Goal: Information Seeking & Learning: Learn about a topic

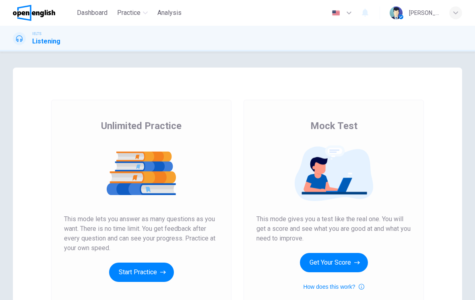
click at [346, 259] on button "Get Your Score" at bounding box center [334, 262] width 68 height 19
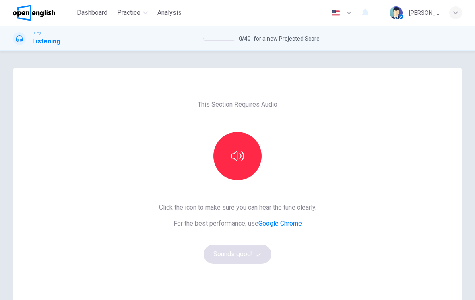
click at [234, 149] on button "button" at bounding box center [237, 156] width 48 height 48
click at [253, 253] on button "Sounds good!" at bounding box center [238, 254] width 68 height 19
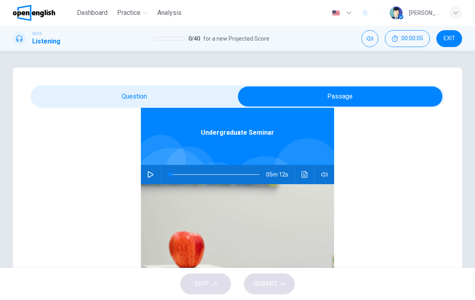
scroll to position [45, 0]
click at [307, 177] on icon "Click to see the audio transcription" at bounding box center [305, 175] width 6 height 6
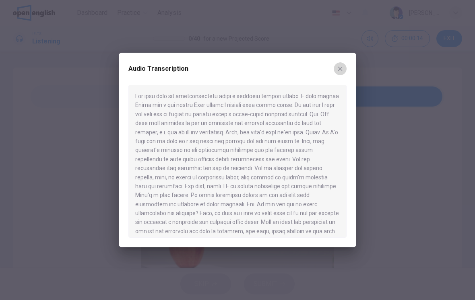
click at [340, 64] on button "button" at bounding box center [340, 68] width 13 height 13
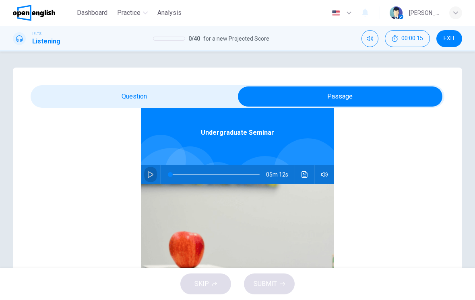
click at [151, 174] on icon "button" at bounding box center [150, 175] width 6 height 6
click at [305, 175] on icon "Click to see the audio transcription" at bounding box center [305, 175] width 6 height 6
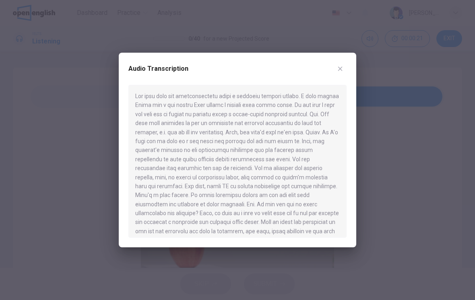
click at [338, 68] on icon "button" at bounding box center [340, 69] width 6 height 6
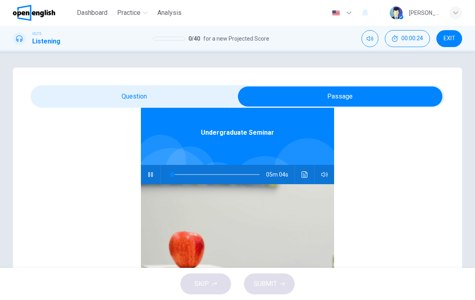
click at [307, 173] on icon "Click to see the audio transcription" at bounding box center [305, 175] width 6 height 6
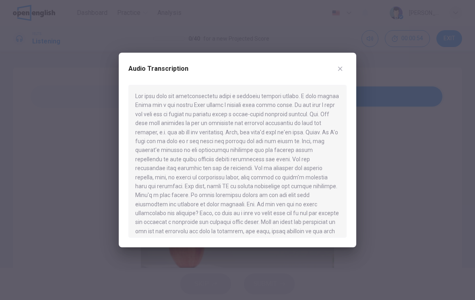
click at [329, 62] on div "Audio Transcription" at bounding box center [238, 150] width 238 height 195
click at [329, 61] on div "Audio Transcription" at bounding box center [238, 150] width 238 height 195
click at [344, 69] on button "button" at bounding box center [340, 68] width 13 height 13
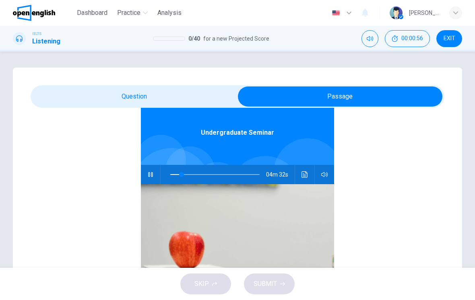
click at [153, 170] on button "button" at bounding box center [150, 174] width 13 height 19
click at [150, 177] on icon "button" at bounding box center [150, 175] width 6 height 6
click at [305, 172] on icon "Click to see the audio transcription" at bounding box center [305, 175] width 6 height 6
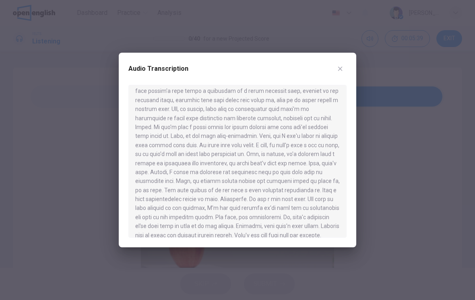
scroll to position [383, 0]
click at [337, 70] on icon "button" at bounding box center [340, 69] width 6 height 6
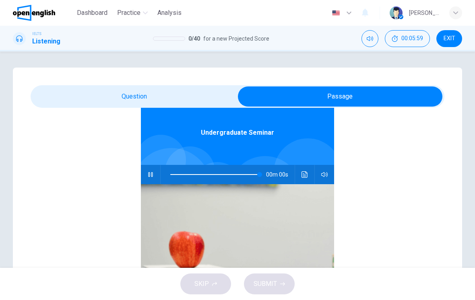
type input "*"
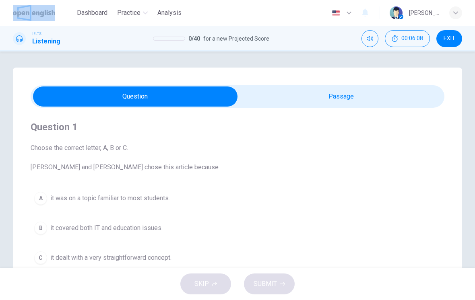
click at [0, 3] on div "Dashboard Practice Analysis English ** ​ [PERSON_NAME]" at bounding box center [237, 13] width 475 height 26
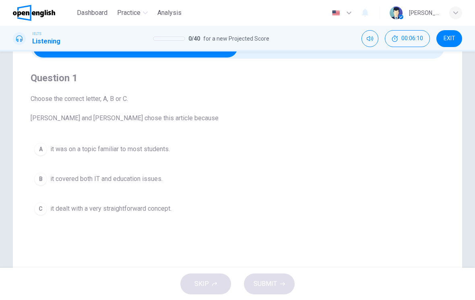
scroll to position [50, 0]
click at [82, 183] on span "it covered both IT and education issues." at bounding box center [106, 179] width 112 height 10
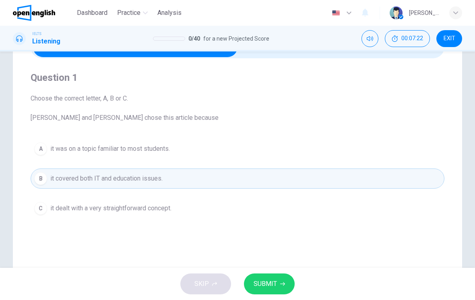
click at [269, 293] on button "SUBMIT" at bounding box center [269, 284] width 51 height 21
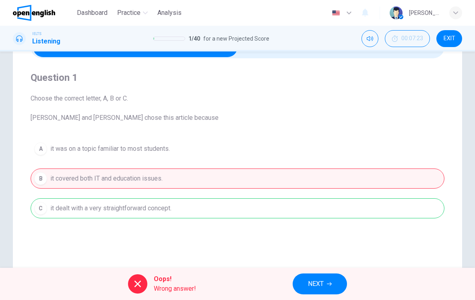
click at [319, 288] on span "NEXT" at bounding box center [316, 284] width 16 height 11
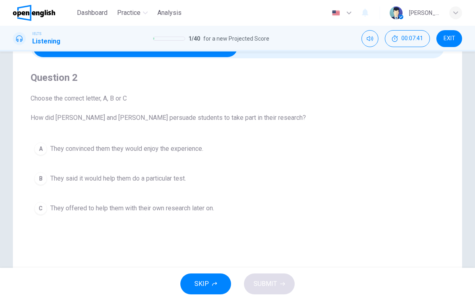
click at [253, 144] on button "A They convinced them they would enjoy the experience." at bounding box center [238, 149] width 414 height 20
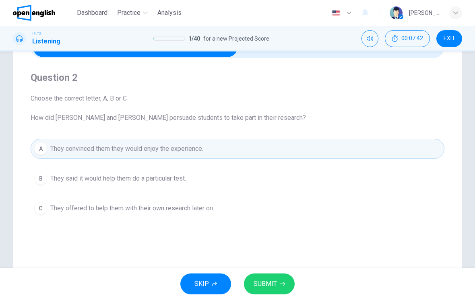
click at [273, 281] on span "SUBMIT" at bounding box center [265, 284] width 23 height 11
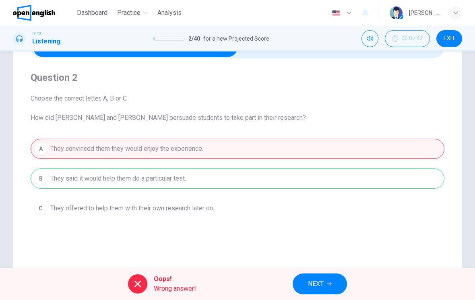
click at [327, 290] on button "NEXT" at bounding box center [320, 284] width 54 height 21
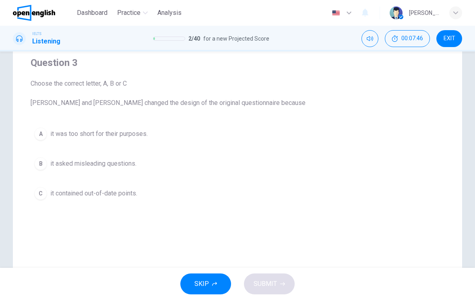
scroll to position [66, 0]
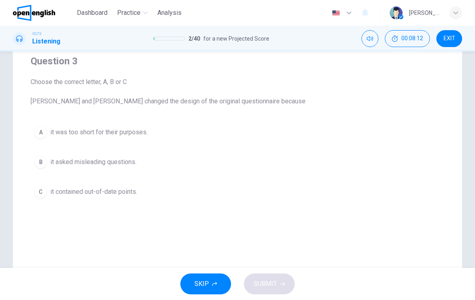
click at [187, 202] on button "C it contained out-of-date points." at bounding box center [238, 192] width 414 height 20
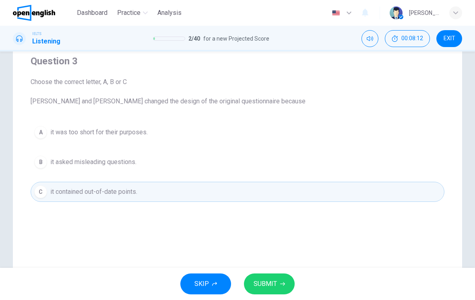
click at [263, 286] on span "SUBMIT" at bounding box center [265, 284] width 23 height 11
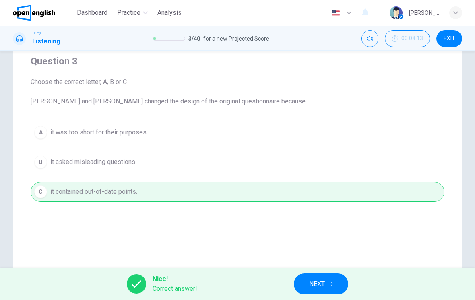
click at [323, 281] on span "NEXT" at bounding box center [317, 284] width 16 height 11
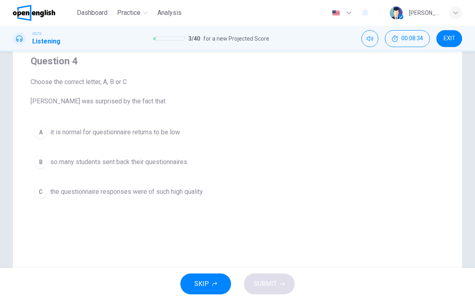
scroll to position [72, 0]
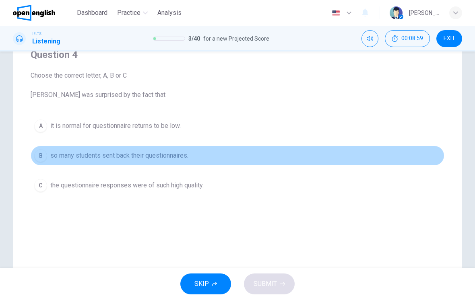
click at [291, 153] on button "B so many students sent back their questionnaires." at bounding box center [238, 156] width 414 height 20
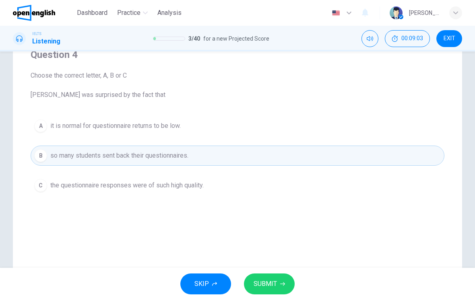
click at [271, 279] on span "SUBMIT" at bounding box center [265, 284] width 23 height 11
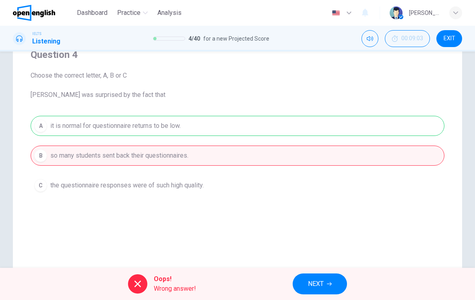
click at [312, 288] on span "NEXT" at bounding box center [316, 284] width 16 height 11
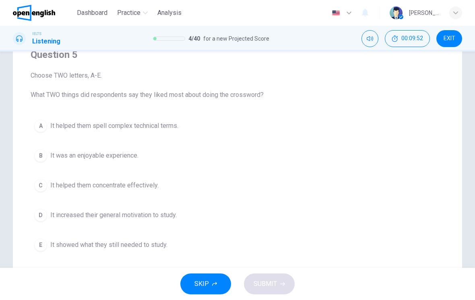
click at [204, 216] on button "D It increased their general motivation to study." at bounding box center [238, 215] width 414 height 20
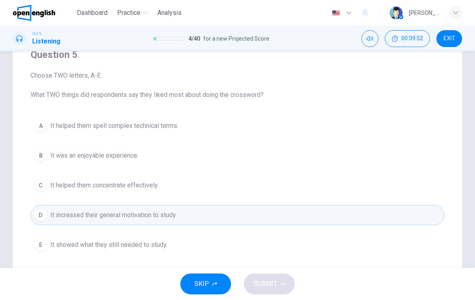
click at [272, 287] on div "SKIP SUBMIT" at bounding box center [237, 284] width 475 height 32
click at [198, 165] on button "B It was an enjoyable experience." at bounding box center [238, 156] width 414 height 20
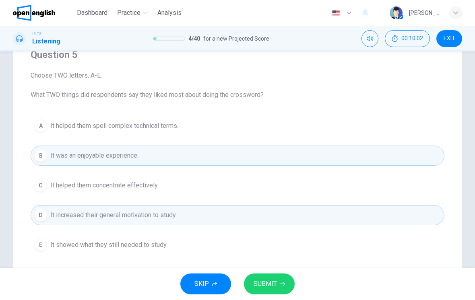
click at [279, 282] on button "SUBMIT" at bounding box center [269, 284] width 51 height 21
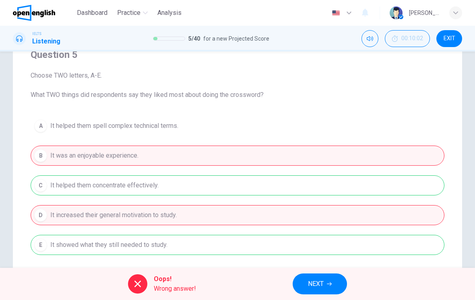
click at [319, 289] on span "NEXT" at bounding box center [316, 284] width 16 height 11
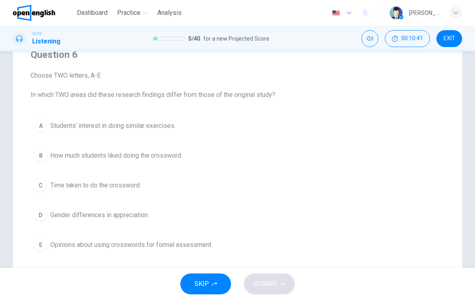
scroll to position [98, 0]
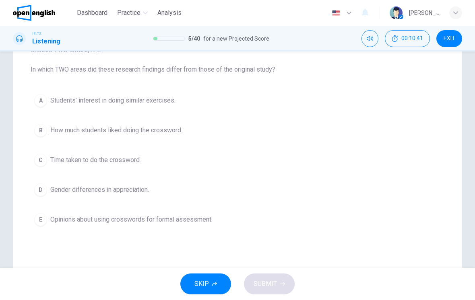
click at [290, 227] on button "E Opinions about using crosswords for formal assessment." at bounding box center [238, 220] width 414 height 20
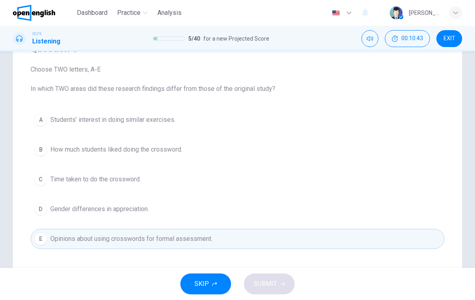
scroll to position [78, 0]
click at [61, 129] on button "A Students’ interest in doing similar exercises." at bounding box center [238, 120] width 414 height 20
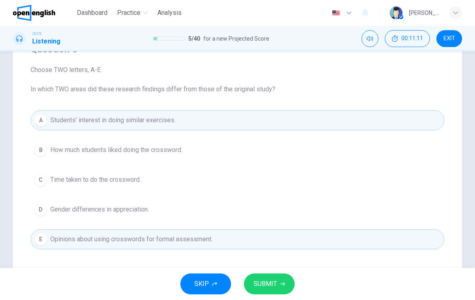
click at [277, 291] on button "SUBMIT" at bounding box center [269, 284] width 51 height 21
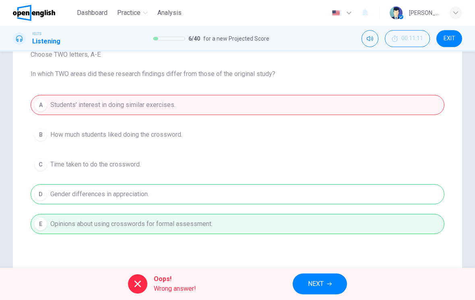
scroll to position [93, 0]
click at [327, 280] on button "NEXT" at bounding box center [320, 284] width 54 height 21
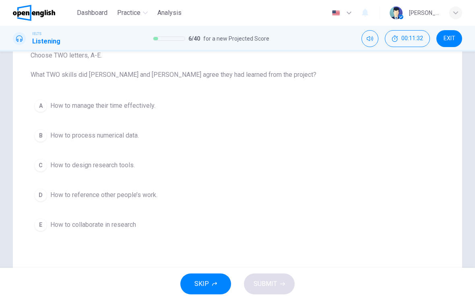
click at [334, 205] on button "D How to reference other people’s work." at bounding box center [238, 195] width 414 height 20
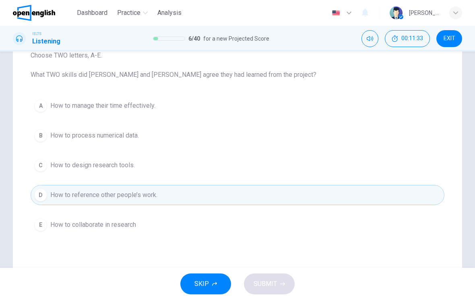
click at [320, 234] on button "E How to collaborate in research" at bounding box center [238, 225] width 414 height 20
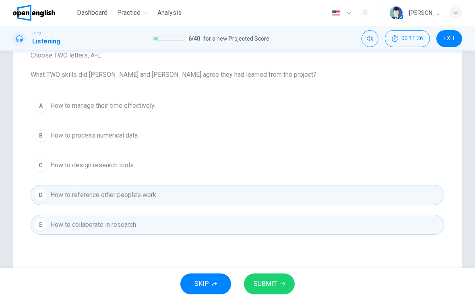
click at [274, 285] on span "SUBMIT" at bounding box center [265, 284] width 23 height 11
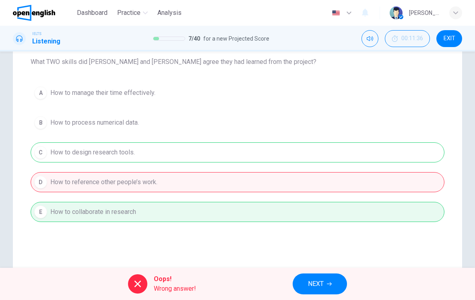
scroll to position [108, 0]
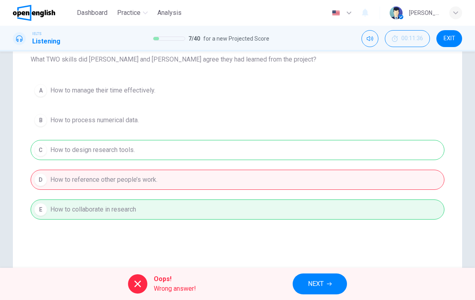
click at [307, 282] on button "NEXT" at bounding box center [320, 284] width 54 height 21
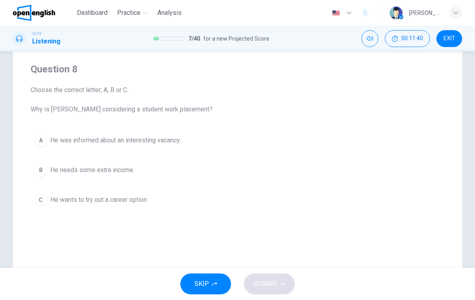
scroll to position [58, 0]
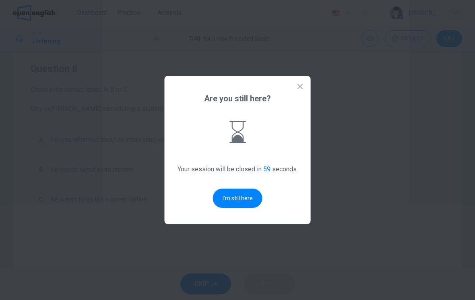
click at [230, 199] on button "I'm still here" at bounding box center [238, 198] width 50 height 19
click at [226, 194] on button "I'm still here" at bounding box center [238, 198] width 50 height 19
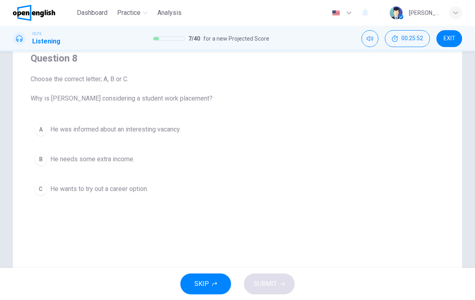
scroll to position [72, 0]
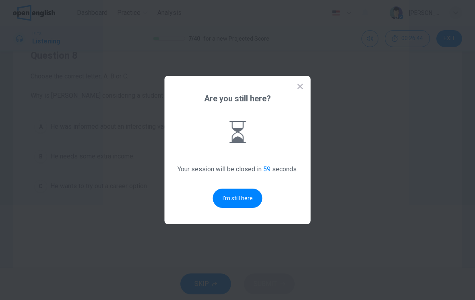
click at [233, 192] on button "I'm still here" at bounding box center [238, 198] width 50 height 19
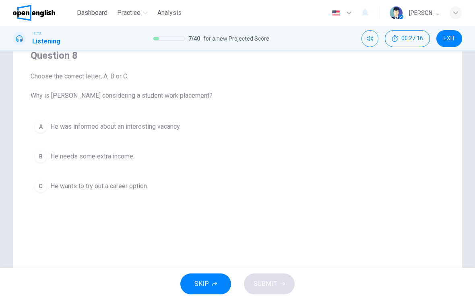
click at [83, 159] on span "He needs some extra income." at bounding box center [92, 157] width 84 height 10
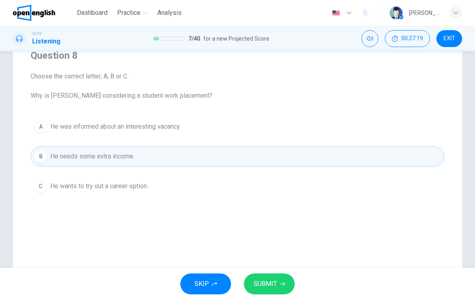
click at [276, 286] on span "SUBMIT" at bounding box center [265, 284] width 23 height 11
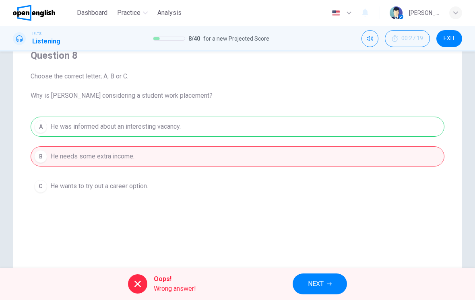
click at [323, 285] on span "NEXT" at bounding box center [316, 284] width 16 height 11
